Goal: Task Accomplishment & Management: Complete application form

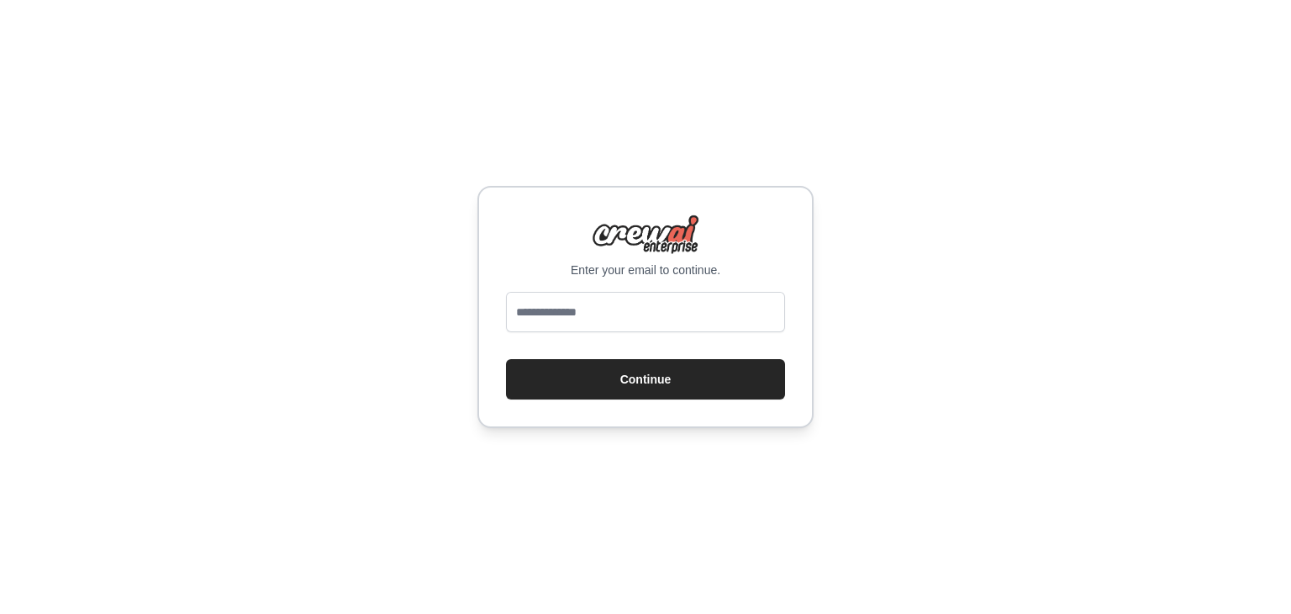
type input "**********"
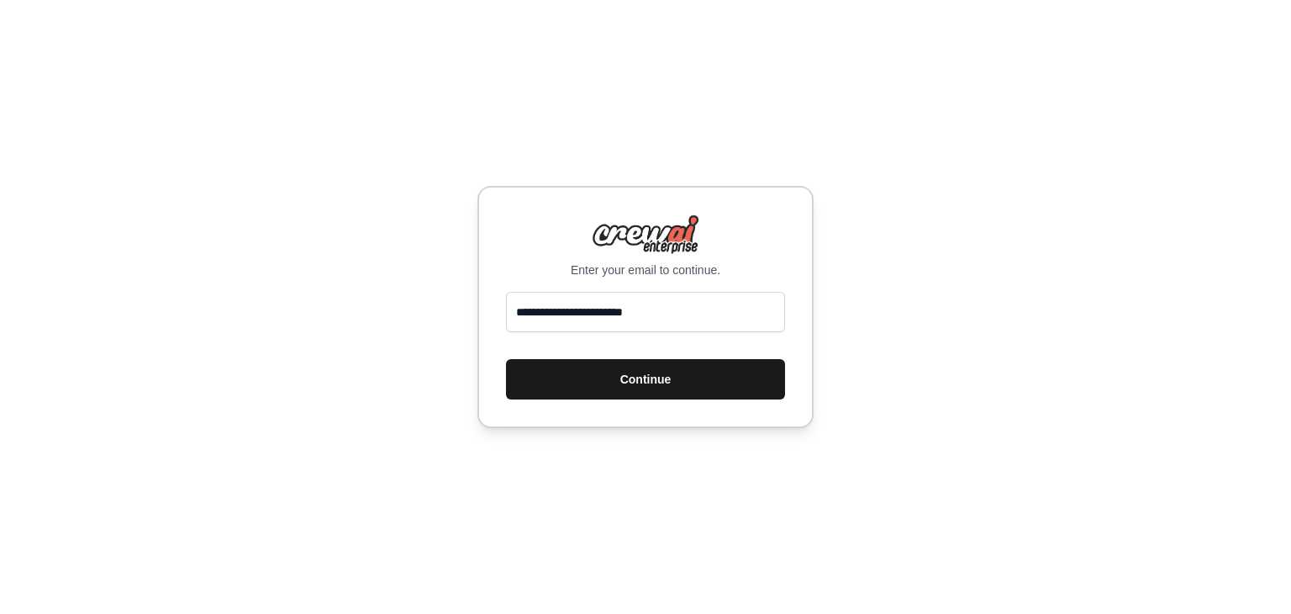
click at [656, 374] on button "Continue" at bounding box center [645, 379] width 279 height 40
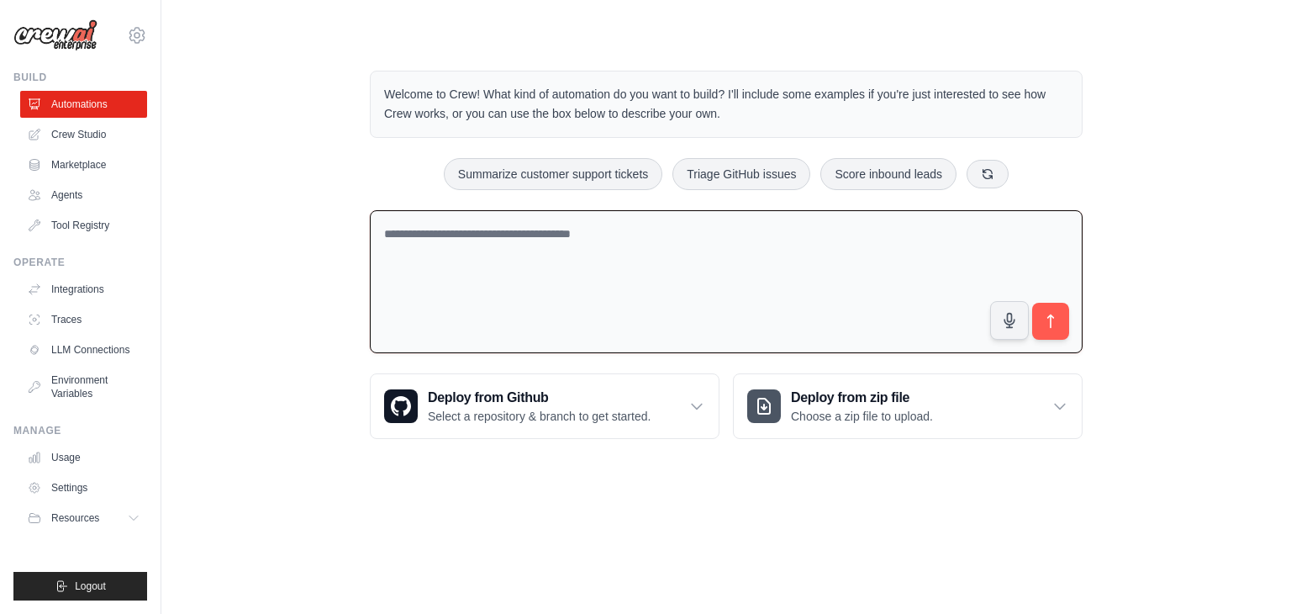
click at [646, 252] on textarea at bounding box center [726, 282] width 713 height 144
click at [582, 502] on body "skandasamy@assurecare.com Settings Build Automations Crew Studio" at bounding box center [645, 307] width 1291 height 614
